Goal: Transaction & Acquisition: Purchase product/service

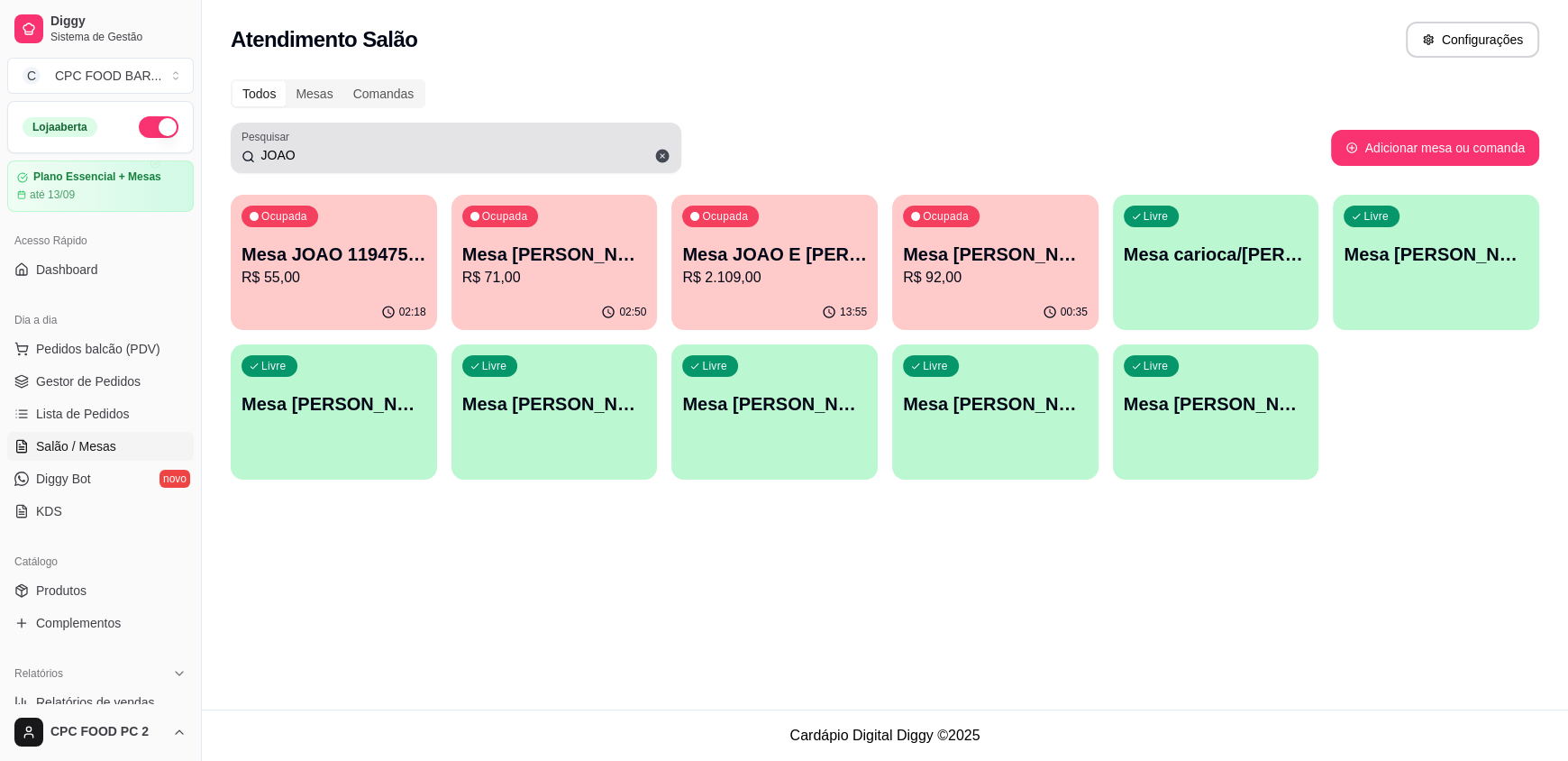
click at [660, 156] on icon at bounding box center [663, 156] width 13 height 13
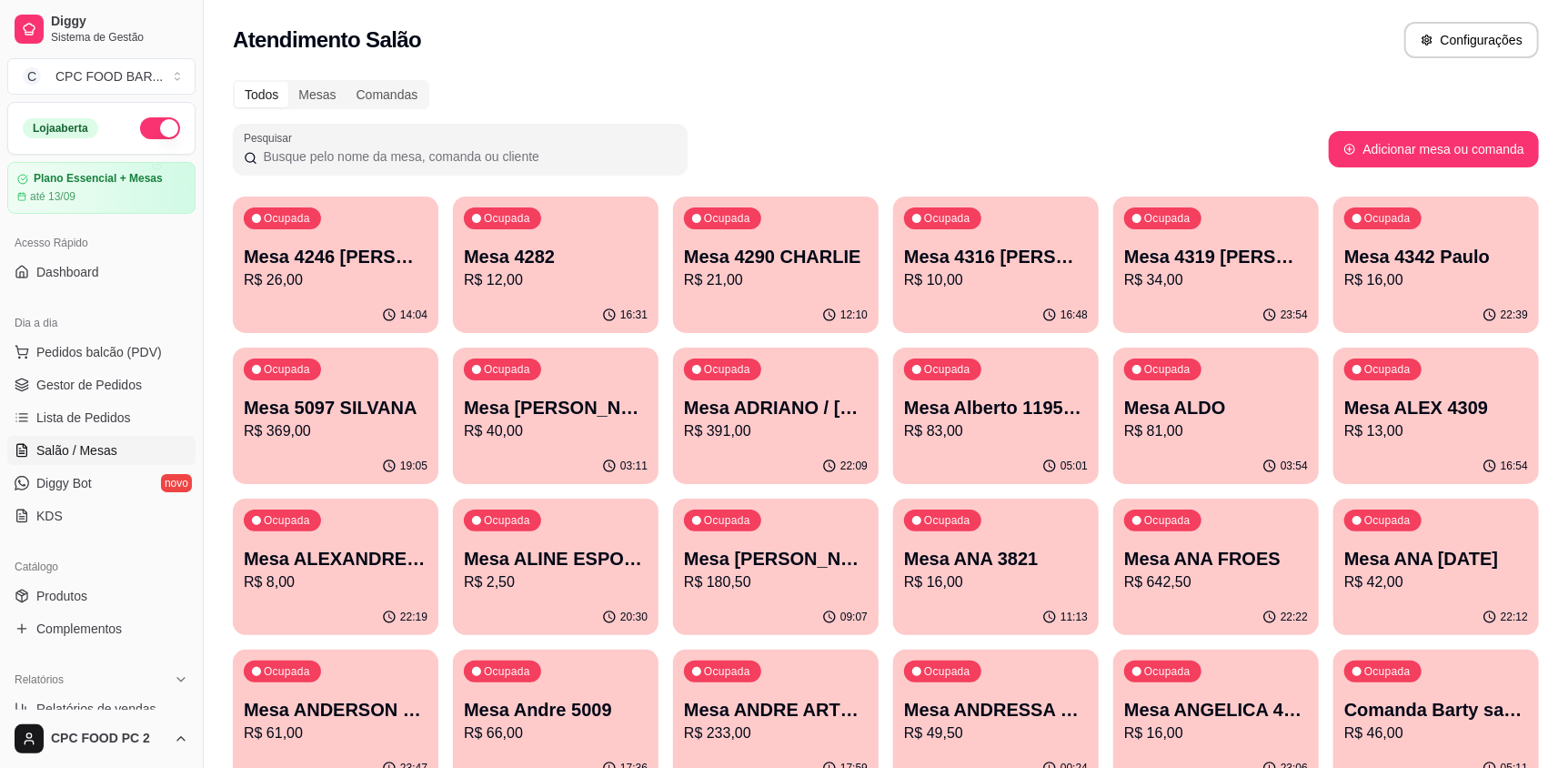
click at [576, 152] on input "Pesquisar" at bounding box center [467, 156] width 419 height 18
click at [55, 352] on span "Pedidos balcão (PDV)" at bounding box center [99, 352] width 126 height 18
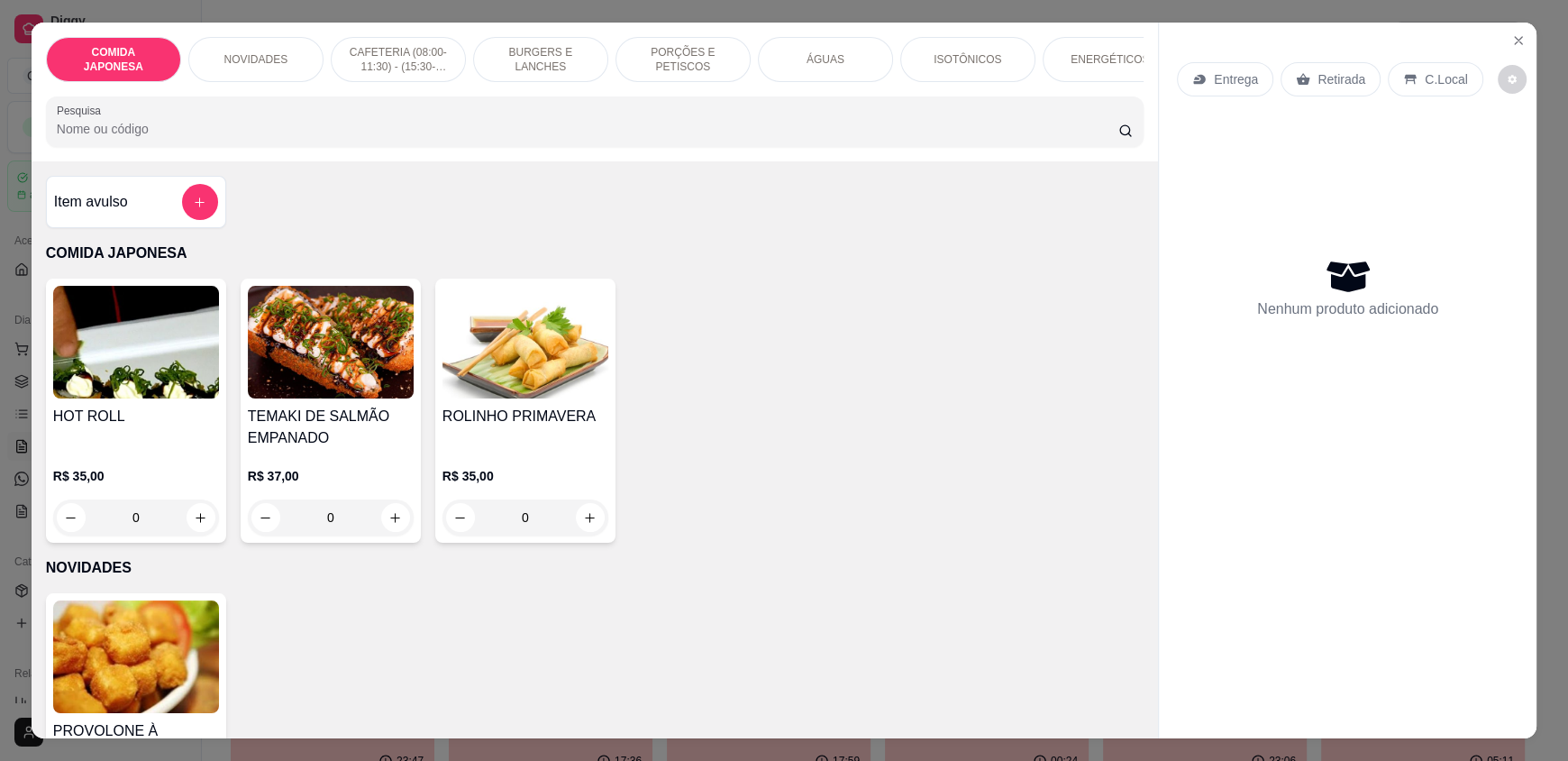
click at [371, 138] on input "Pesquisa" at bounding box center [587, 128] width 1063 height 18
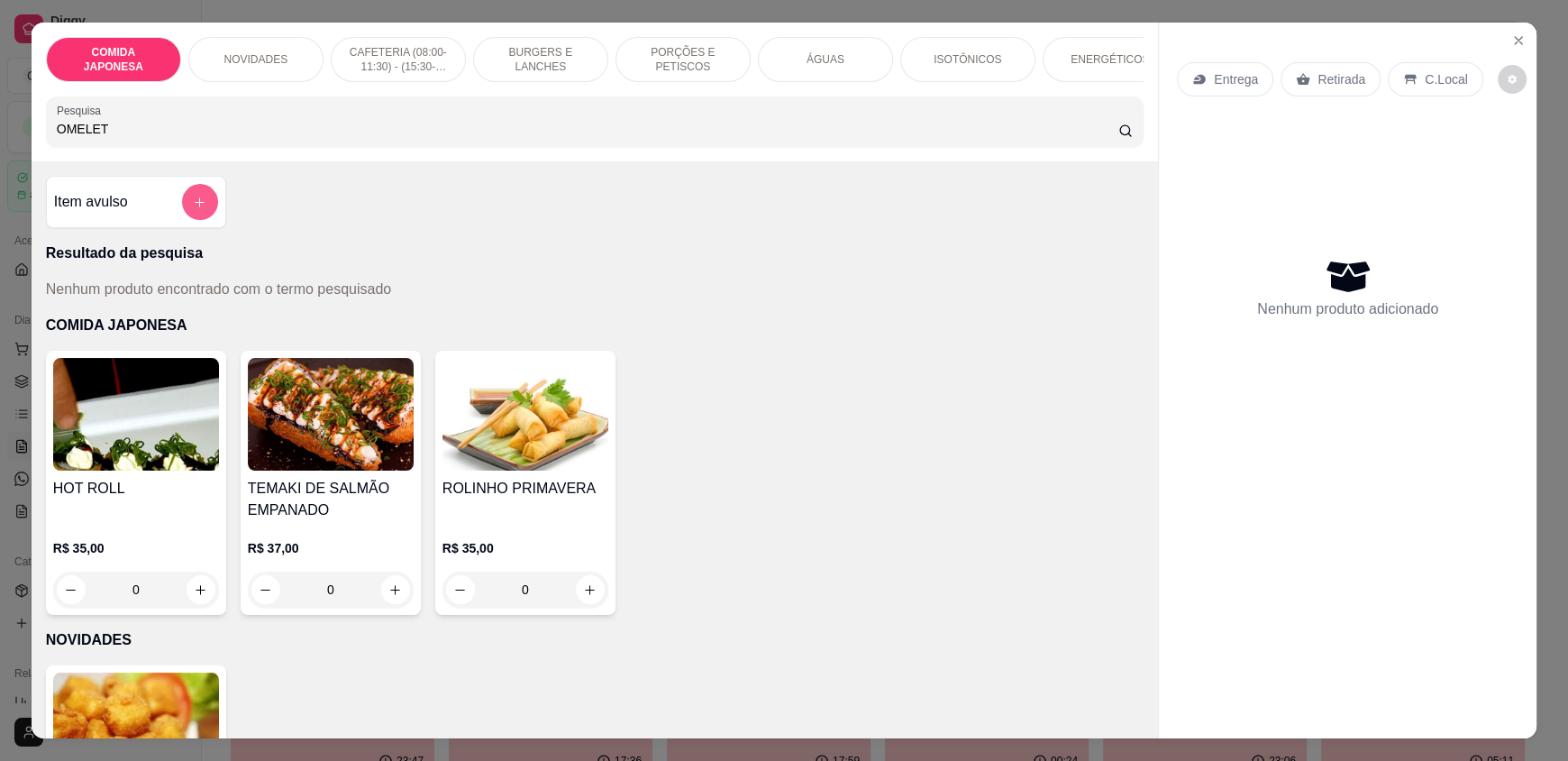
type input "OMELET"
click at [208, 214] on button "add-separate-item" at bounding box center [199, 202] width 35 height 35
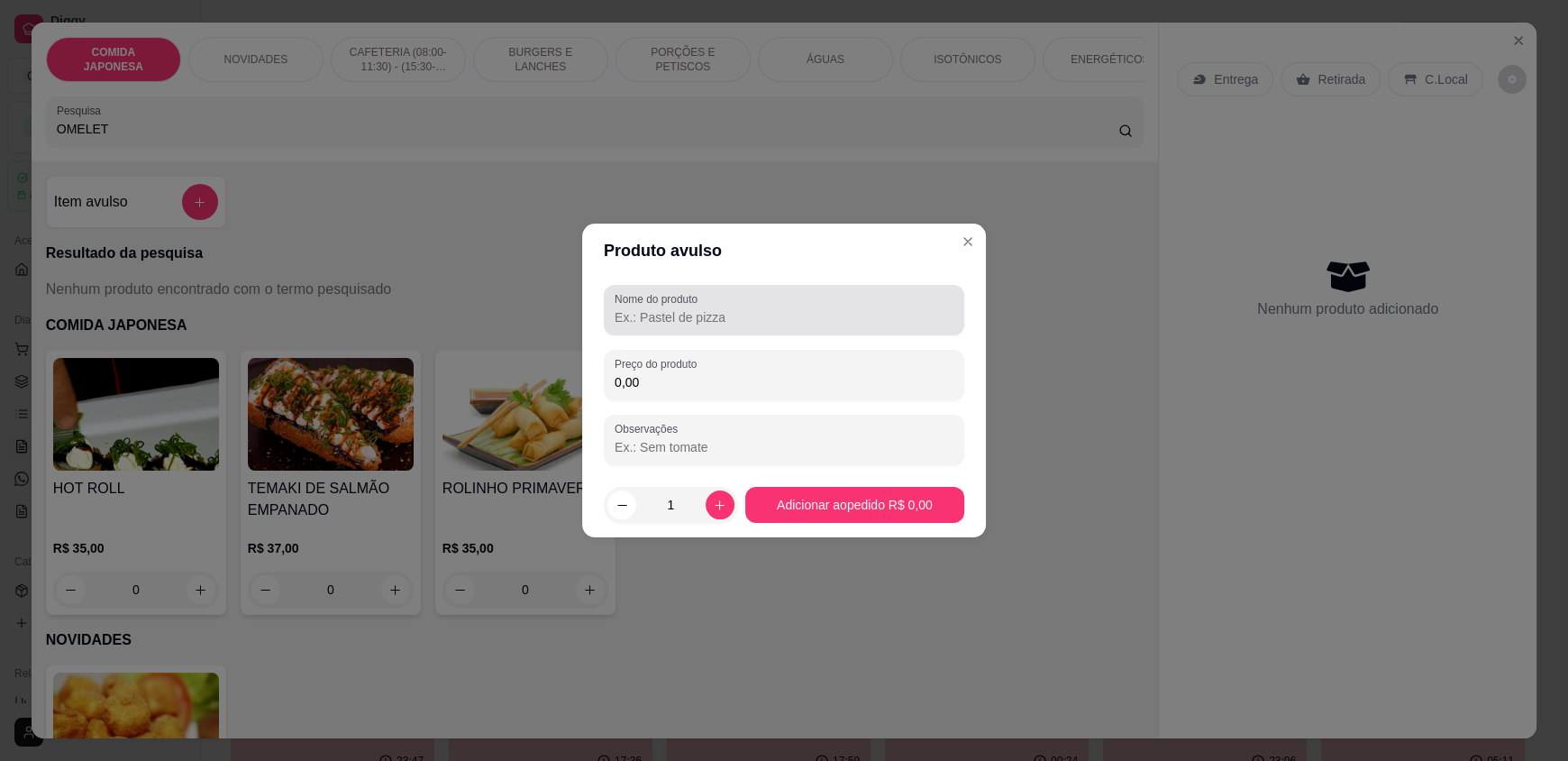
click at [698, 327] on div at bounding box center [784, 310] width 339 height 36
type input "OMELETE"
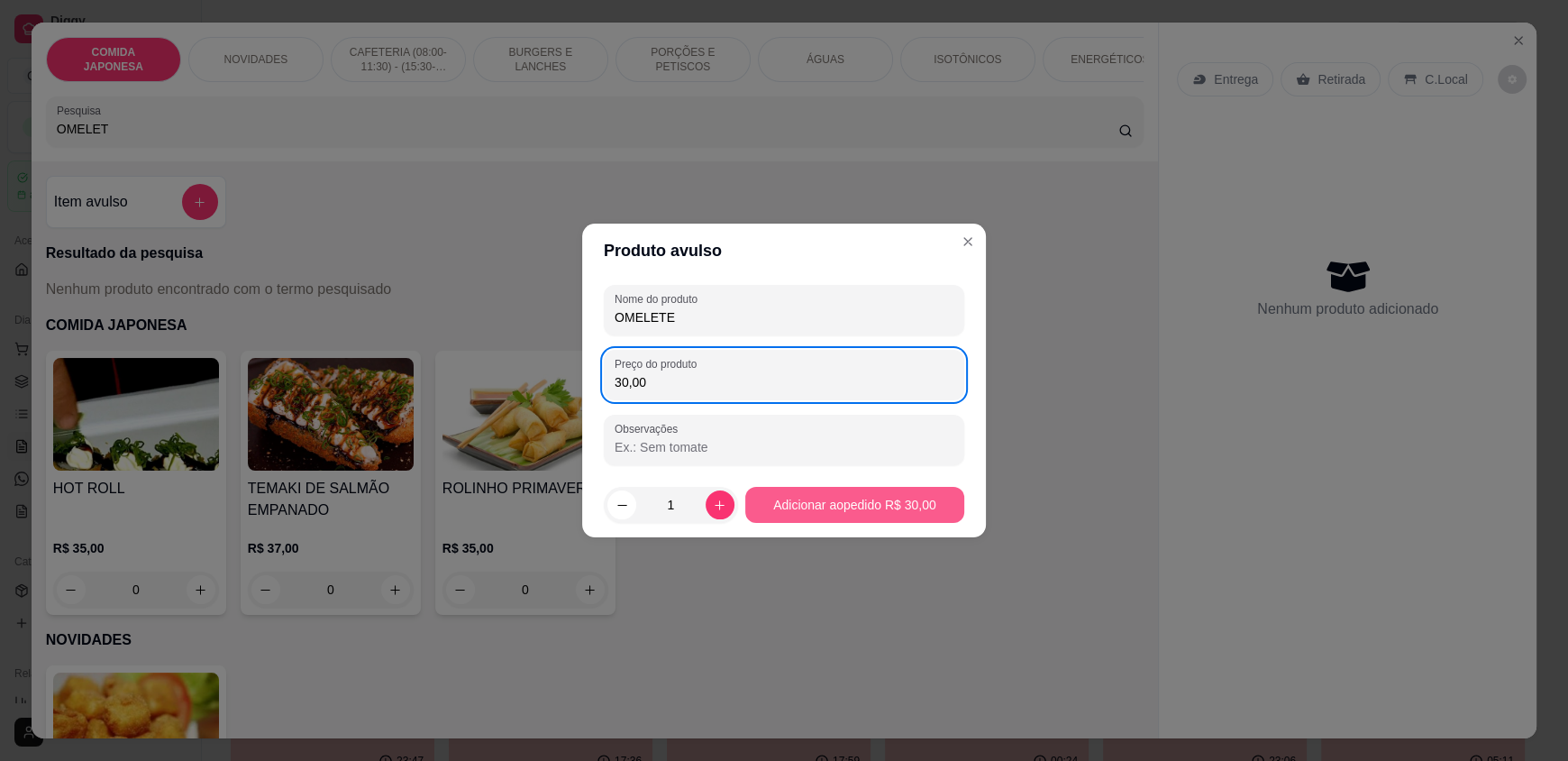
type input "30,00"
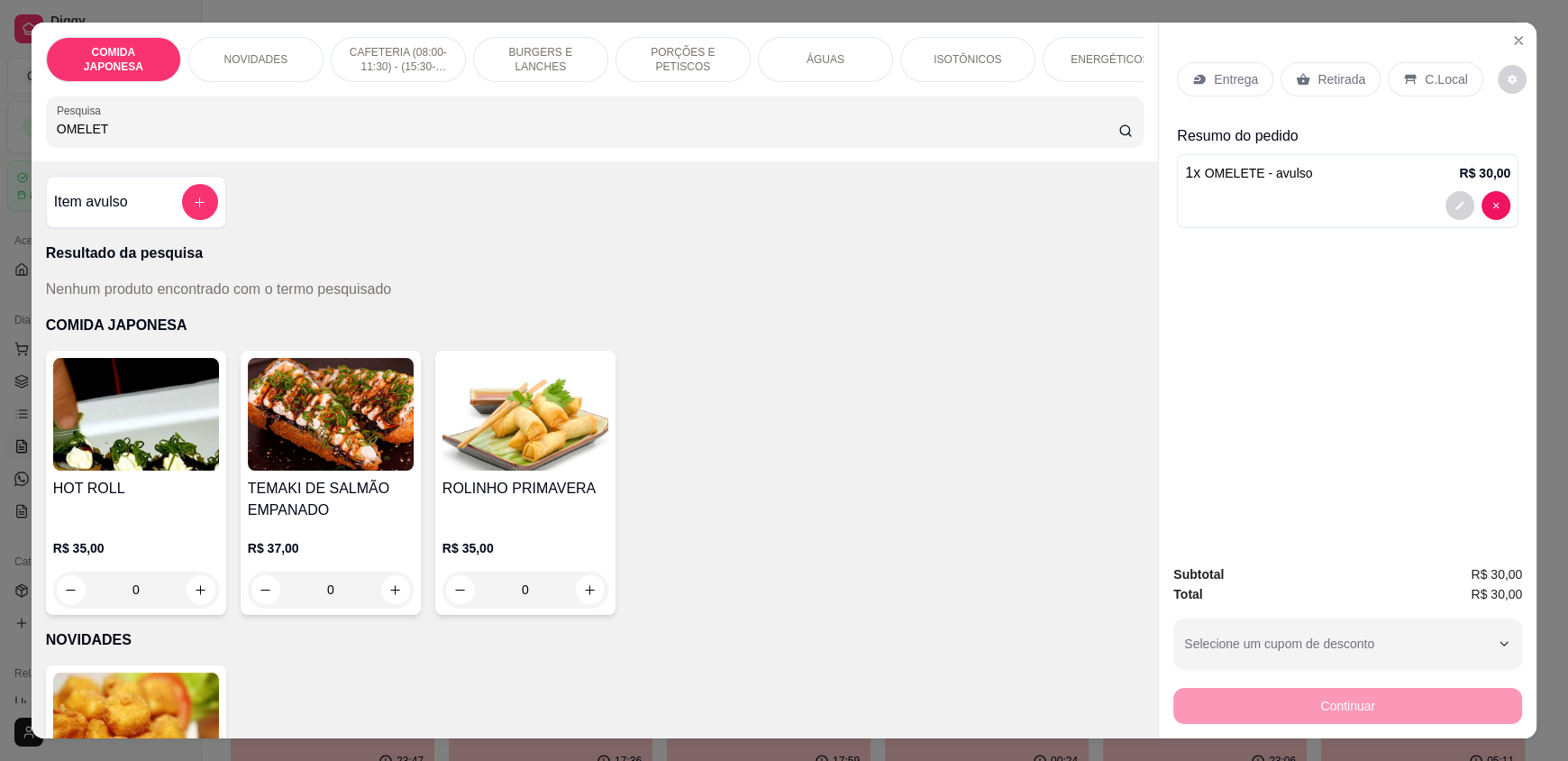
drag, startPoint x: 405, startPoint y: 143, endPoint x: 0, endPoint y: 206, distance: 409.9
click at [0, 206] on div "COMIDA JAPONESA NOVIDADES CAFETERIA (08:00-11:30) - (15:30-18:00) BURGERS E LAN…" at bounding box center [784, 380] width 1568 height 761
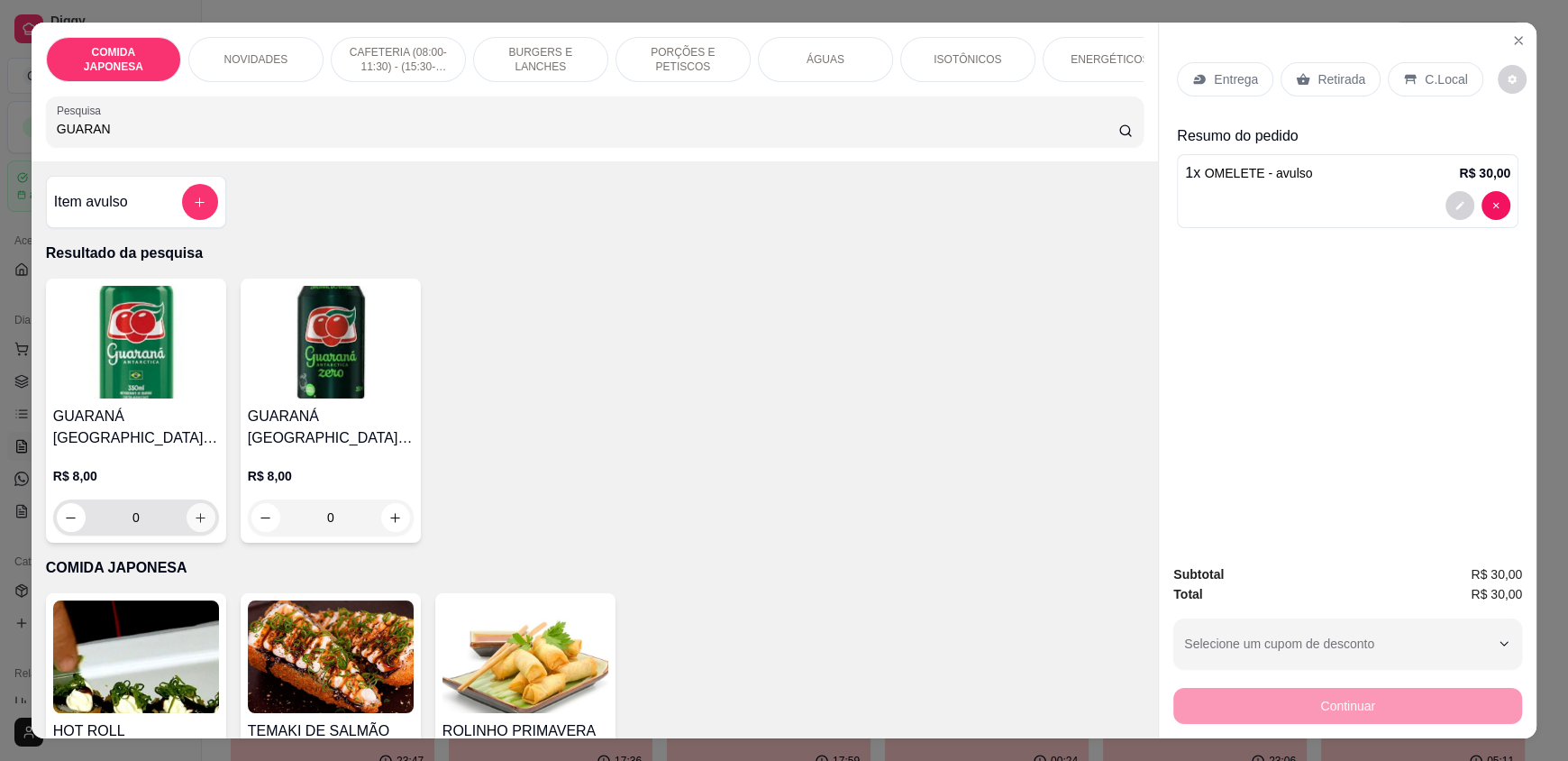
type input "GUARAN"
click at [195, 525] on icon "increase-product-quantity" at bounding box center [202, 518] width 13 height 13
type input "1"
click at [195, 525] on icon "increase-product-quantity" at bounding box center [202, 518] width 13 height 13
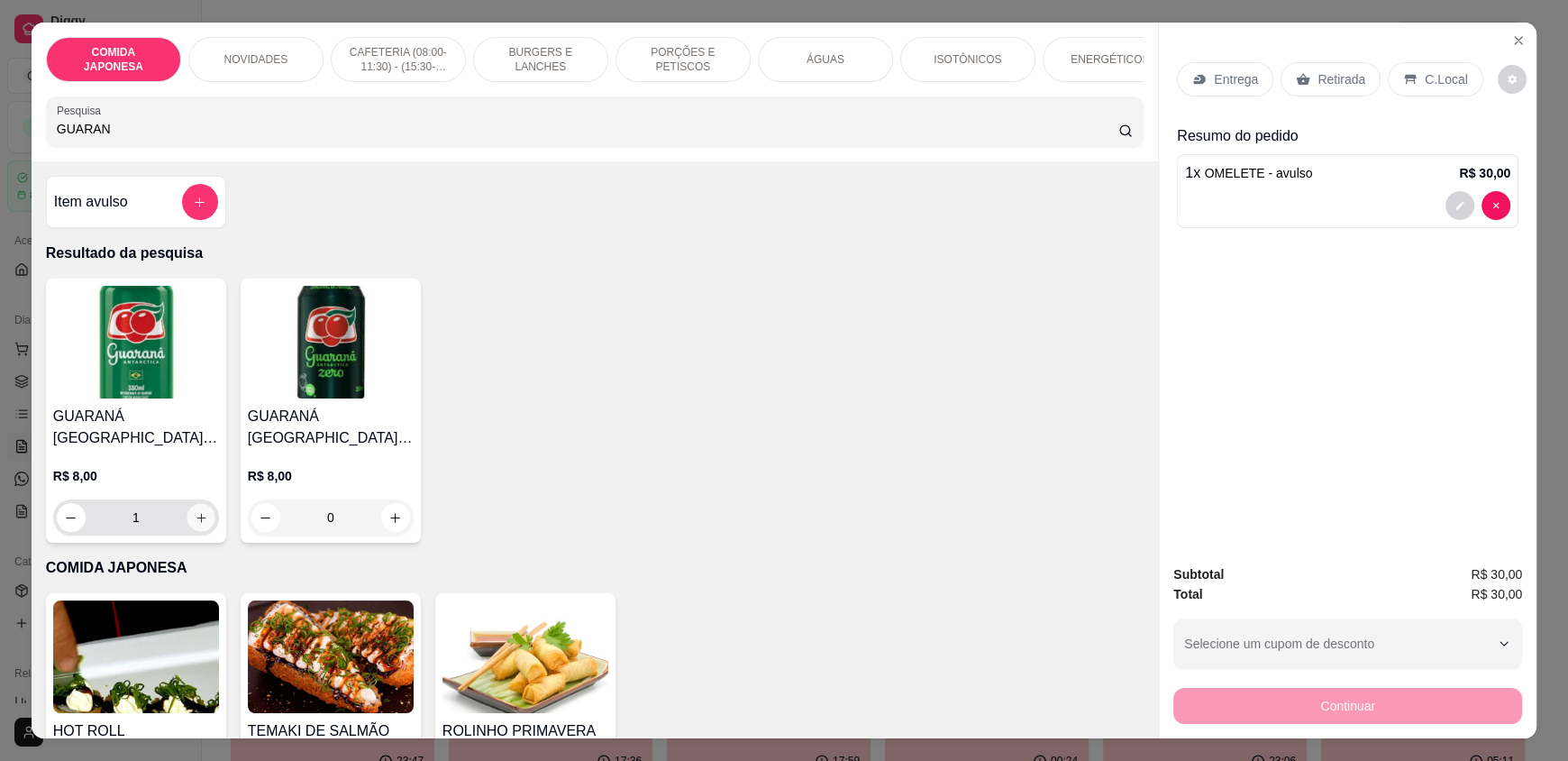
type input "2"
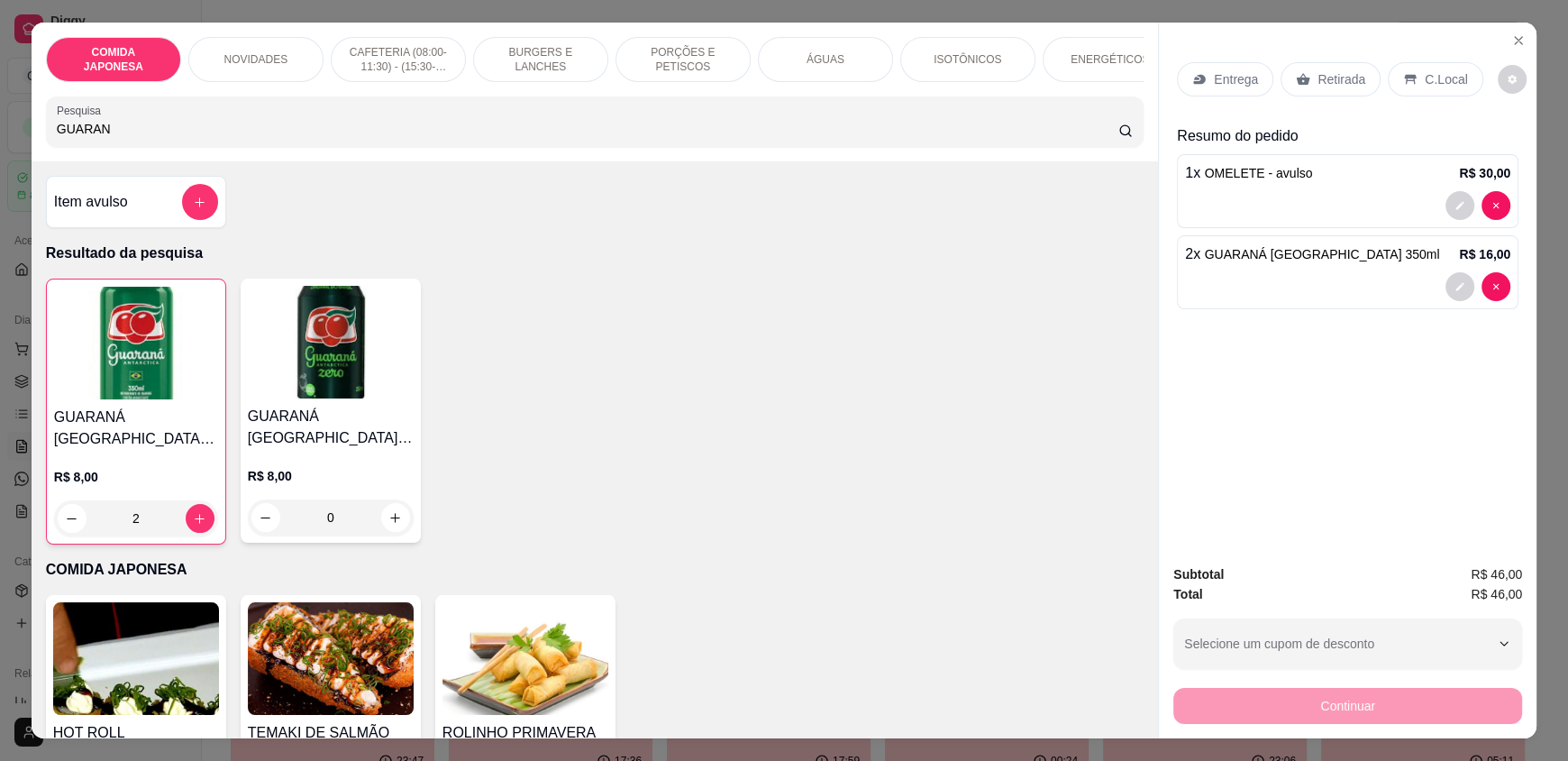
click at [1410, 78] on div "C.Local" at bounding box center [1435, 79] width 95 height 34
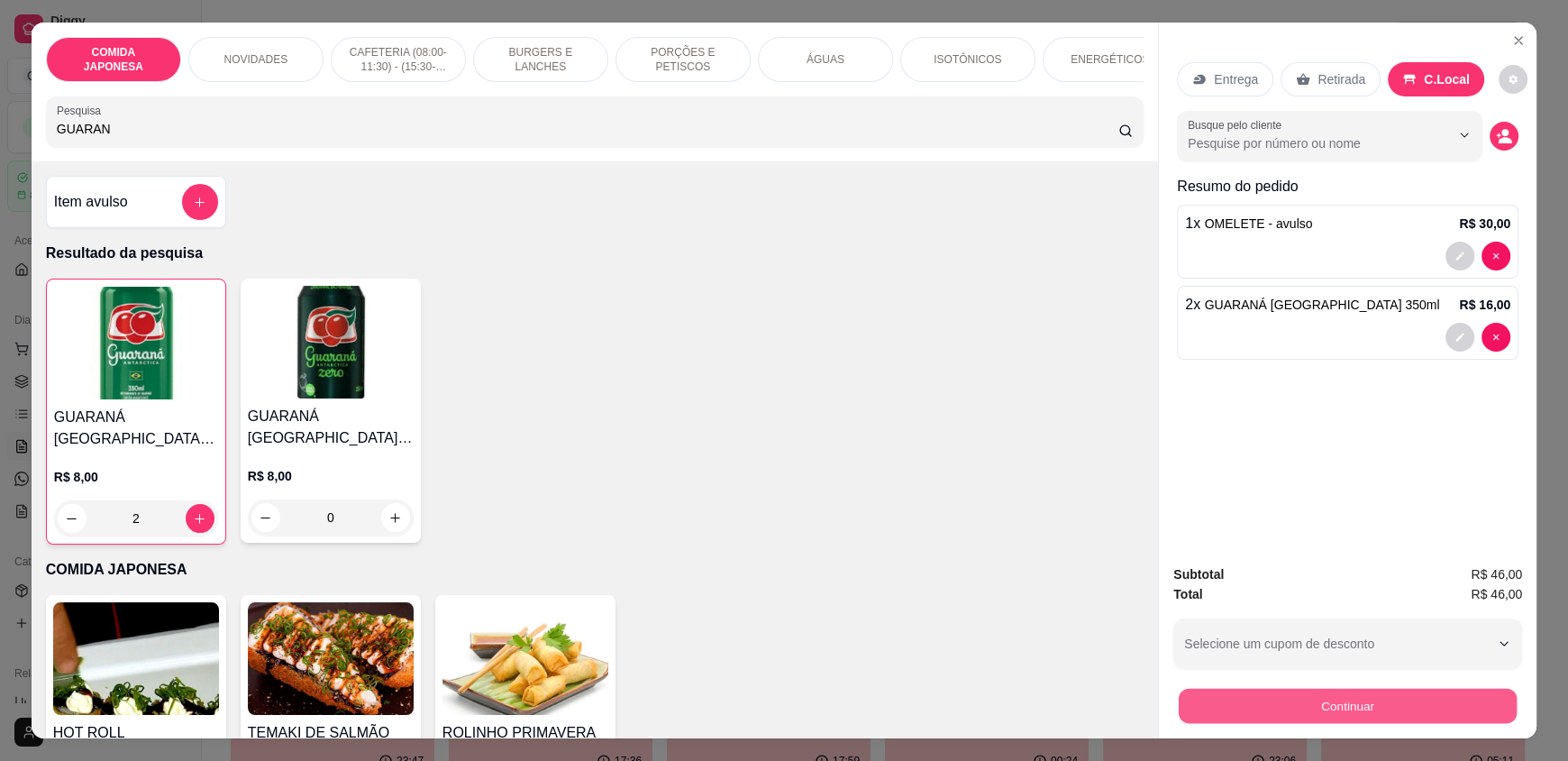
click at [1358, 701] on button "Continuar" at bounding box center [1347, 705] width 338 height 35
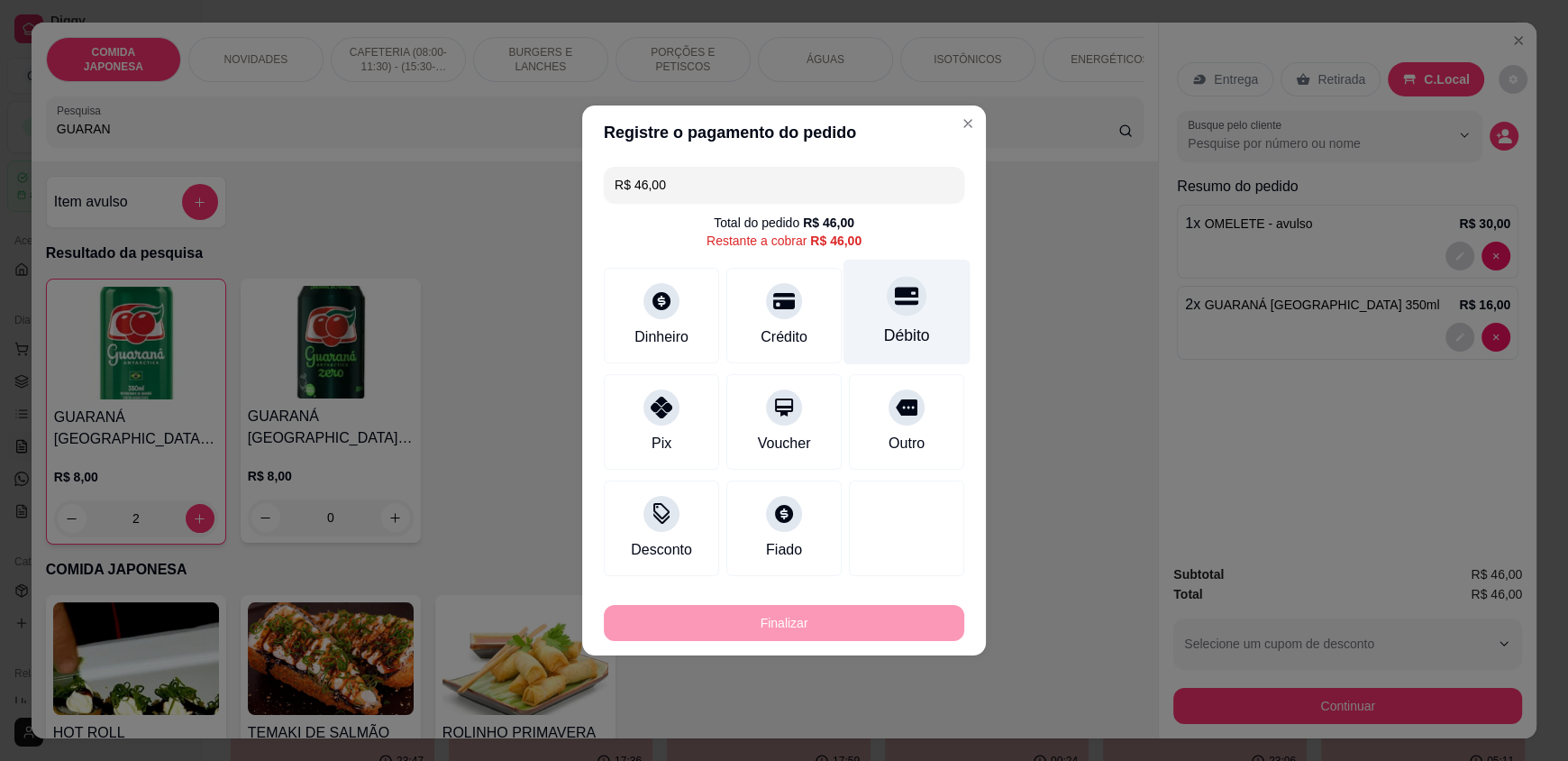
click at [884, 327] on div "Débito" at bounding box center [907, 335] width 46 height 23
type input "R$ 0,00"
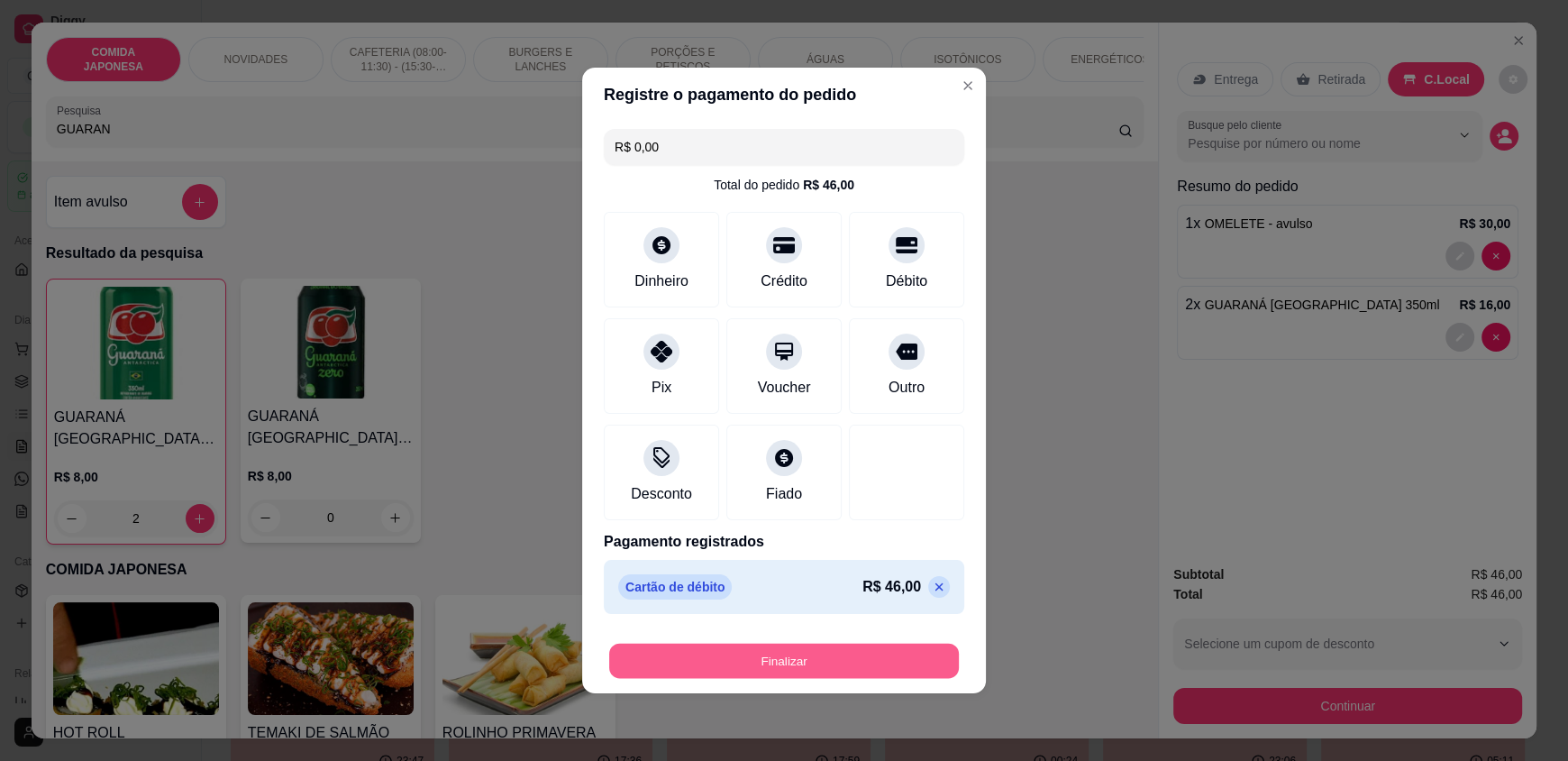
click at [791, 649] on button "Finalizar" at bounding box center [784, 661] width 350 height 35
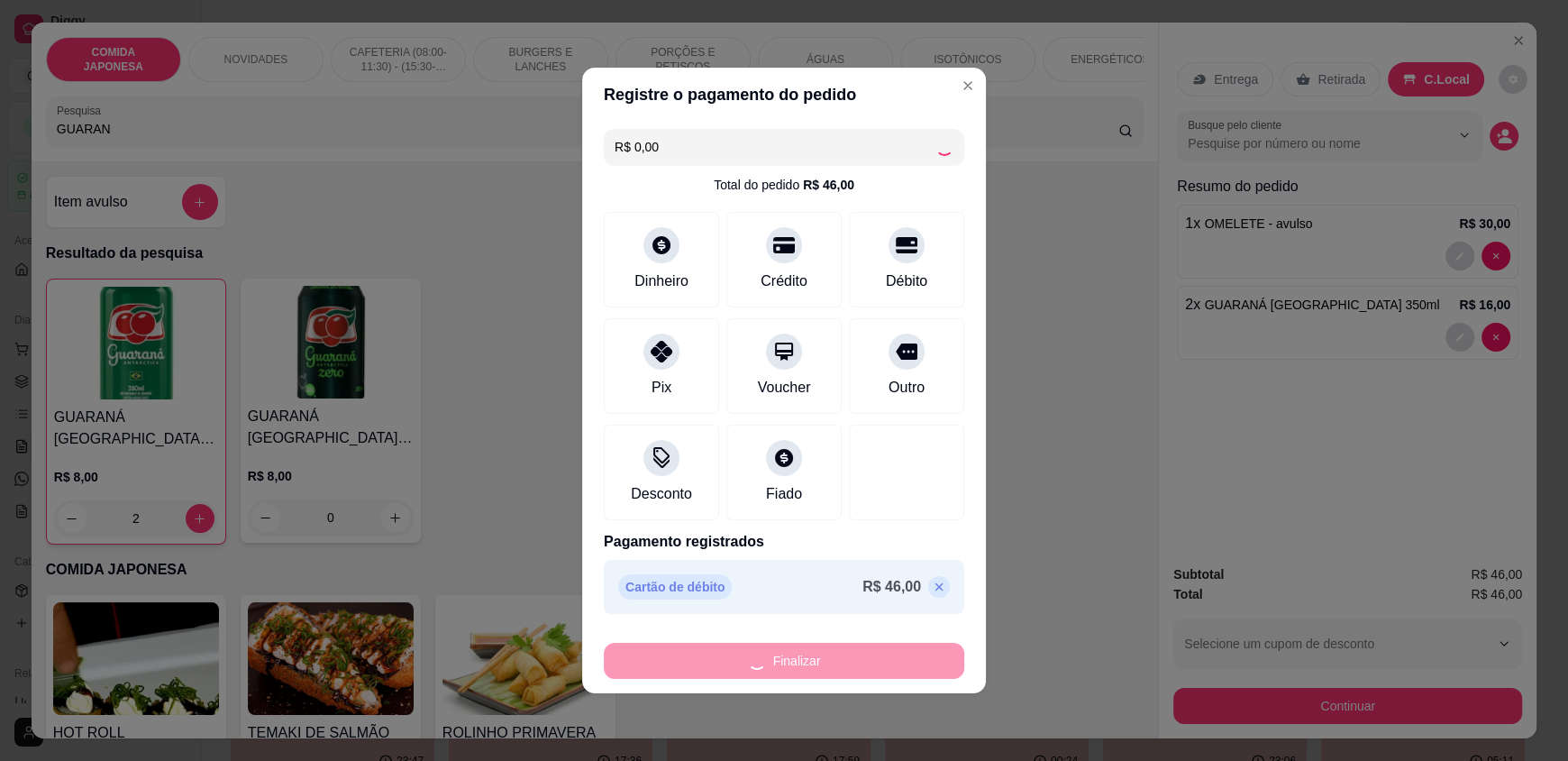
type input "0"
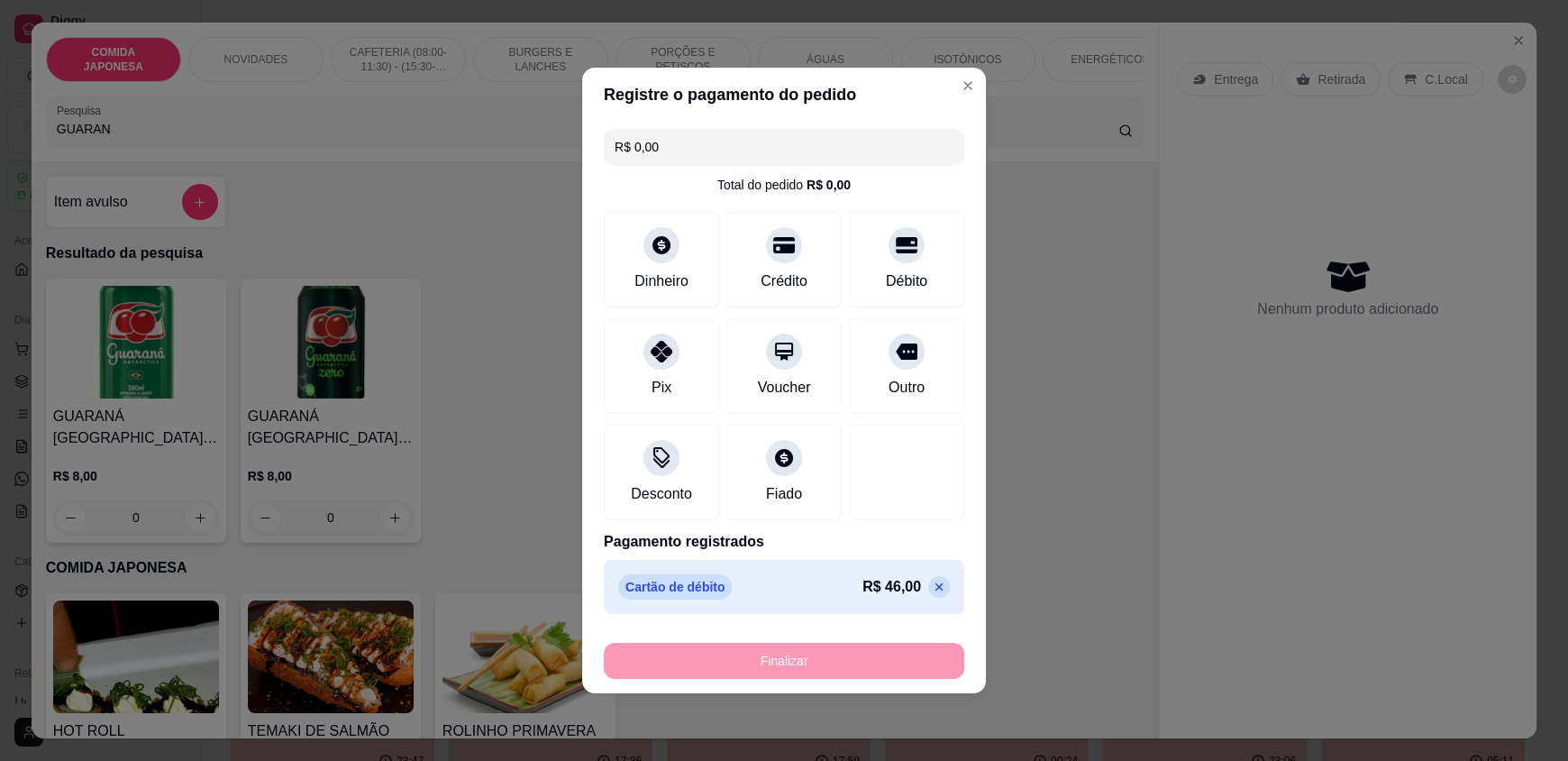
type input "-R$ 46,00"
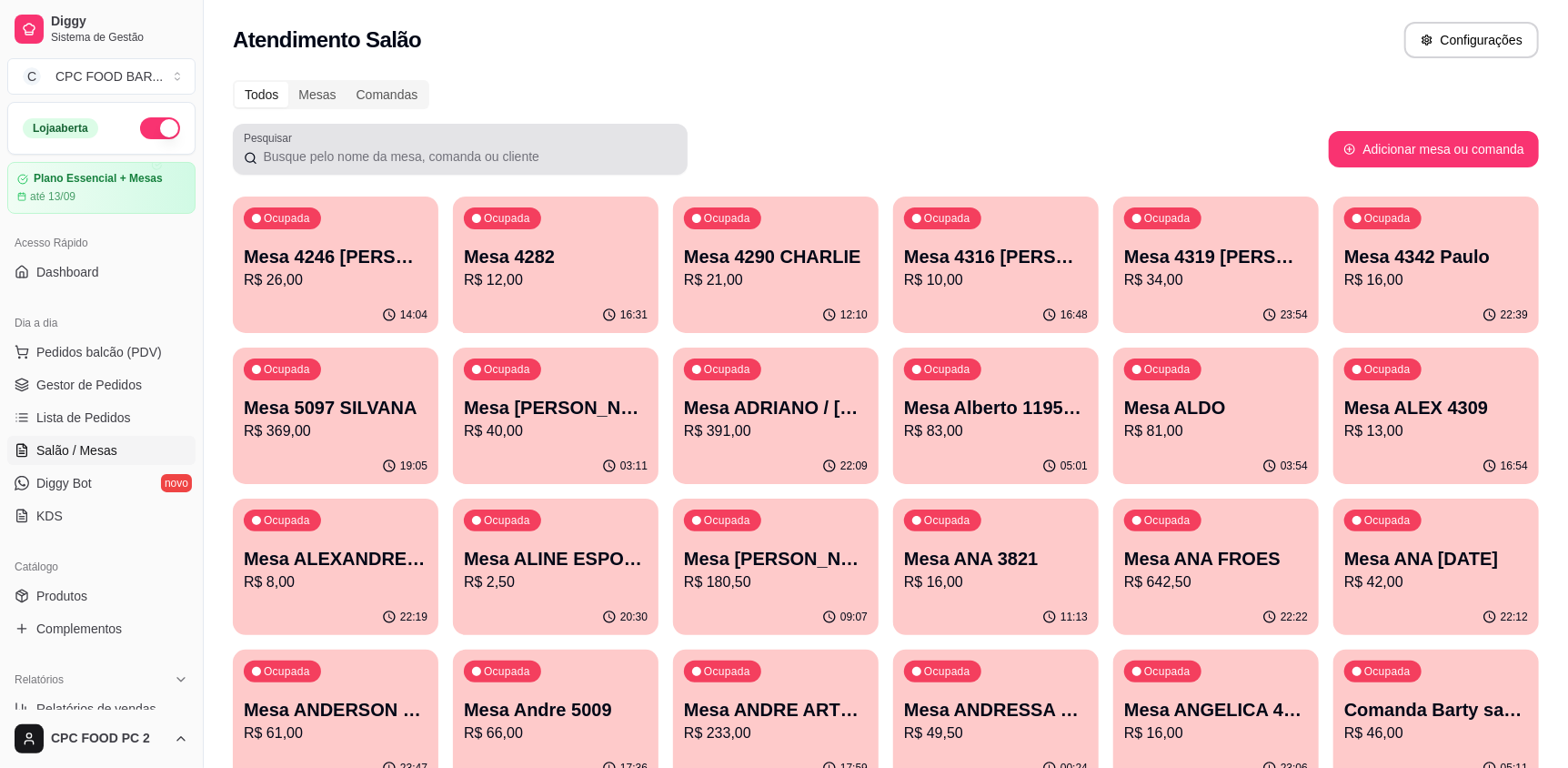
click at [323, 165] on div at bounding box center [461, 150] width 433 height 37
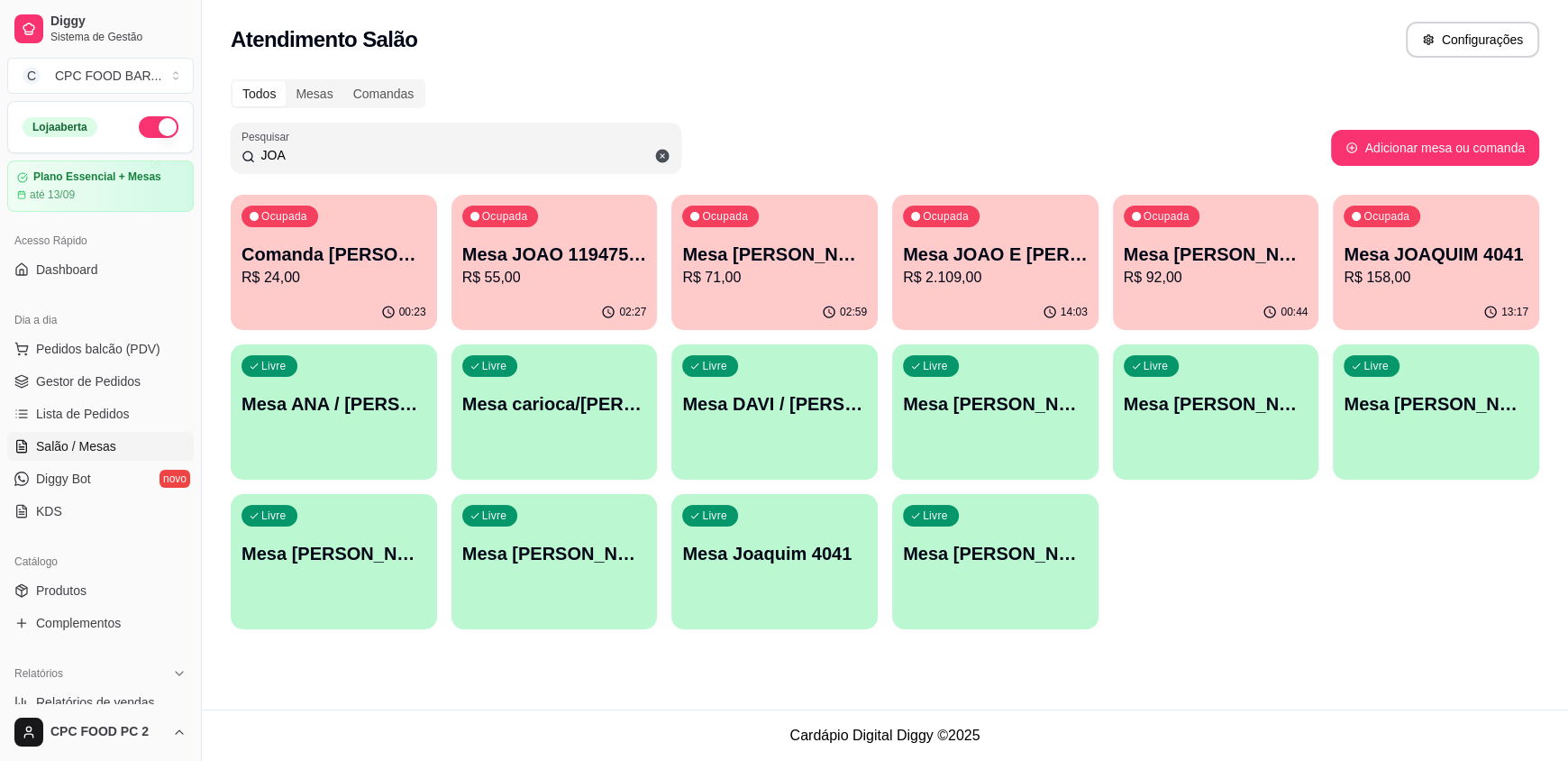
type input "JOA"
click at [1170, 274] on p "R$ 92,00" at bounding box center [1216, 278] width 185 height 22
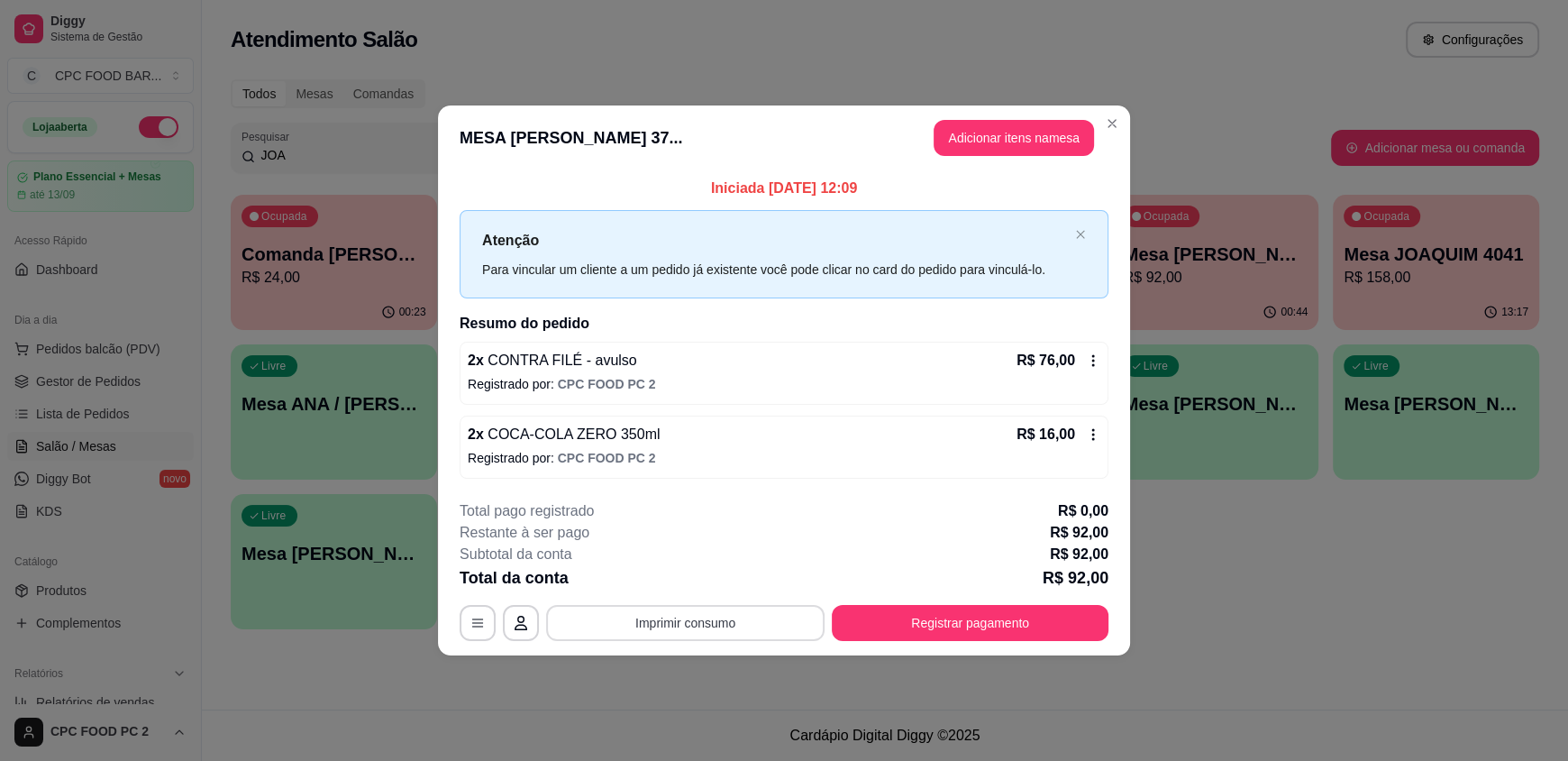
click at [724, 611] on button "Imprimir consumo" at bounding box center [685, 623] width 278 height 36
click at [702, 585] on button "IMPRESSORA" at bounding box center [691, 580] width 126 height 28
click at [866, 632] on button "Registrar pagamento" at bounding box center [970, 623] width 276 height 36
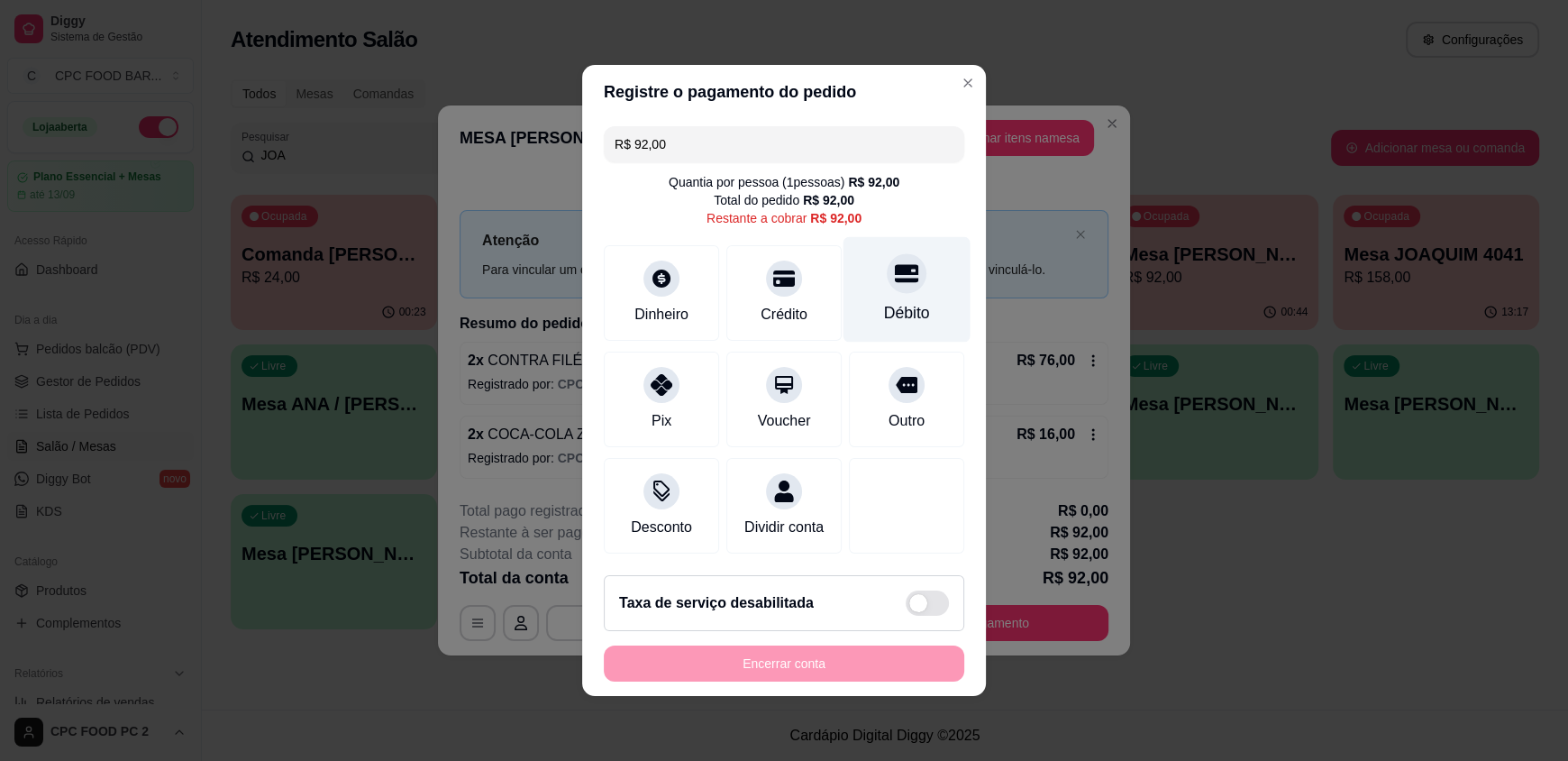
click at [884, 302] on div "Débito" at bounding box center [907, 313] width 46 height 23
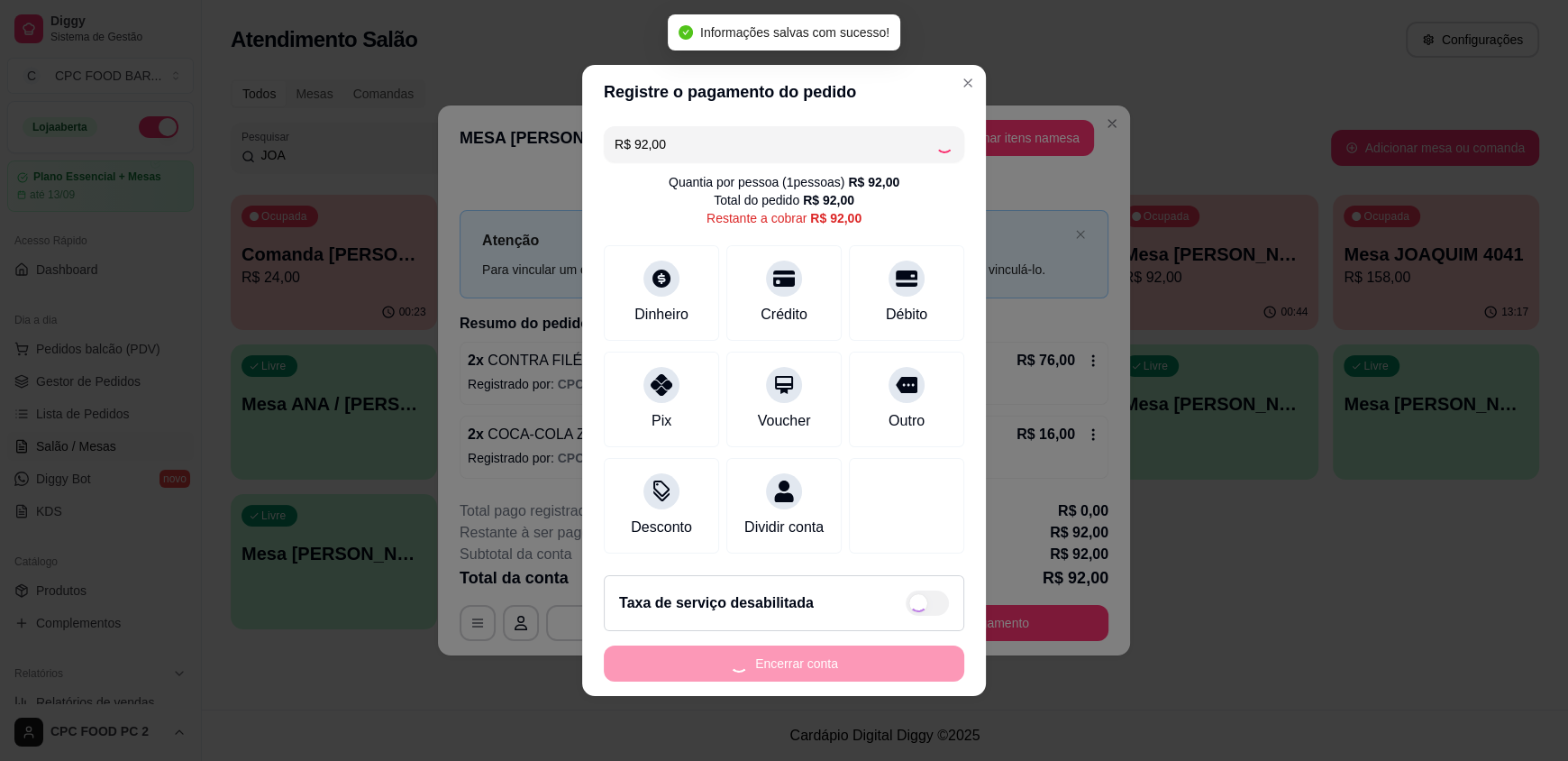
type input "R$ 0,00"
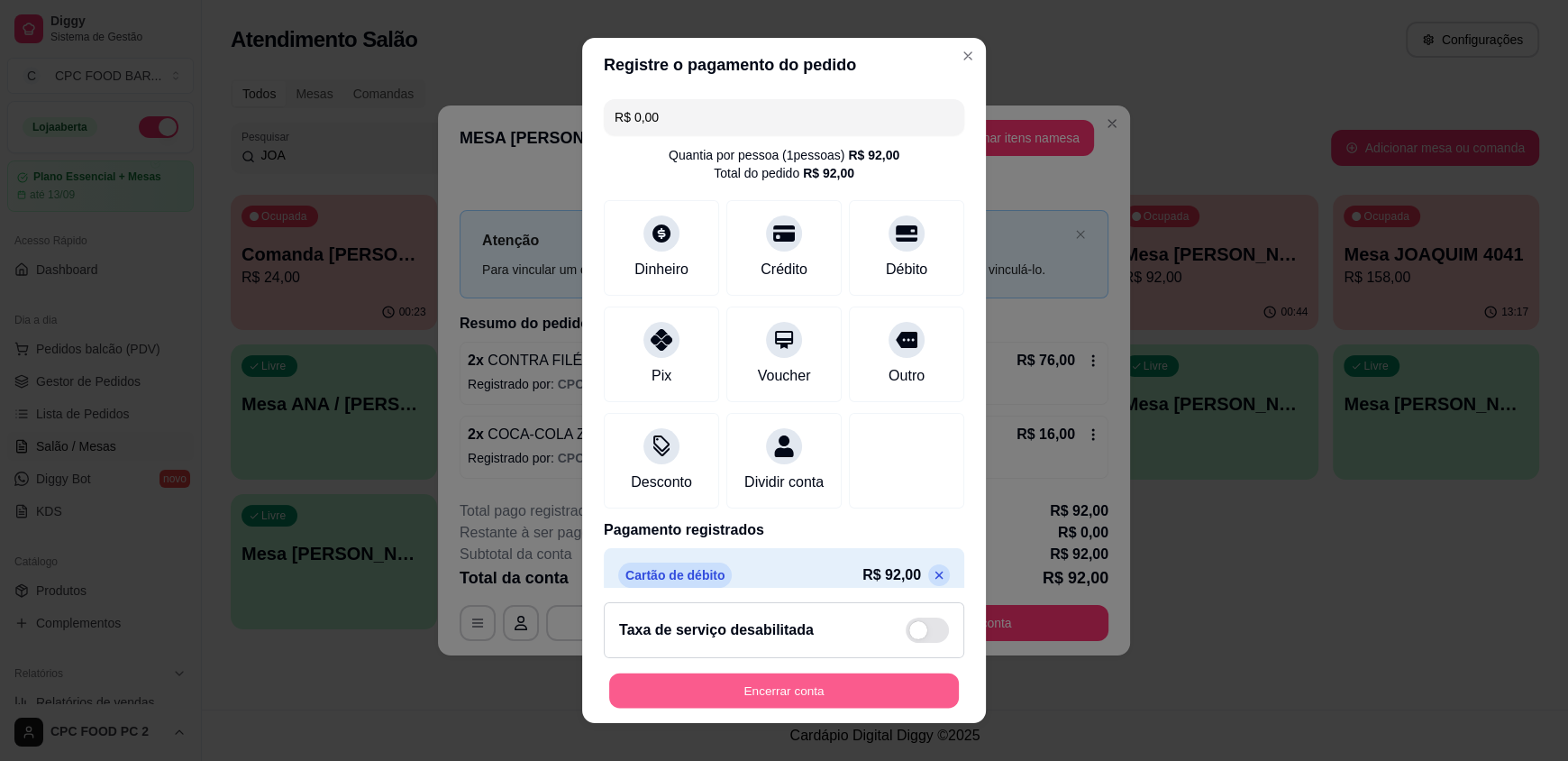
click at [744, 692] on button "Encerrar conta" at bounding box center [784, 690] width 350 height 35
